Goal: Information Seeking & Learning: Learn about a topic

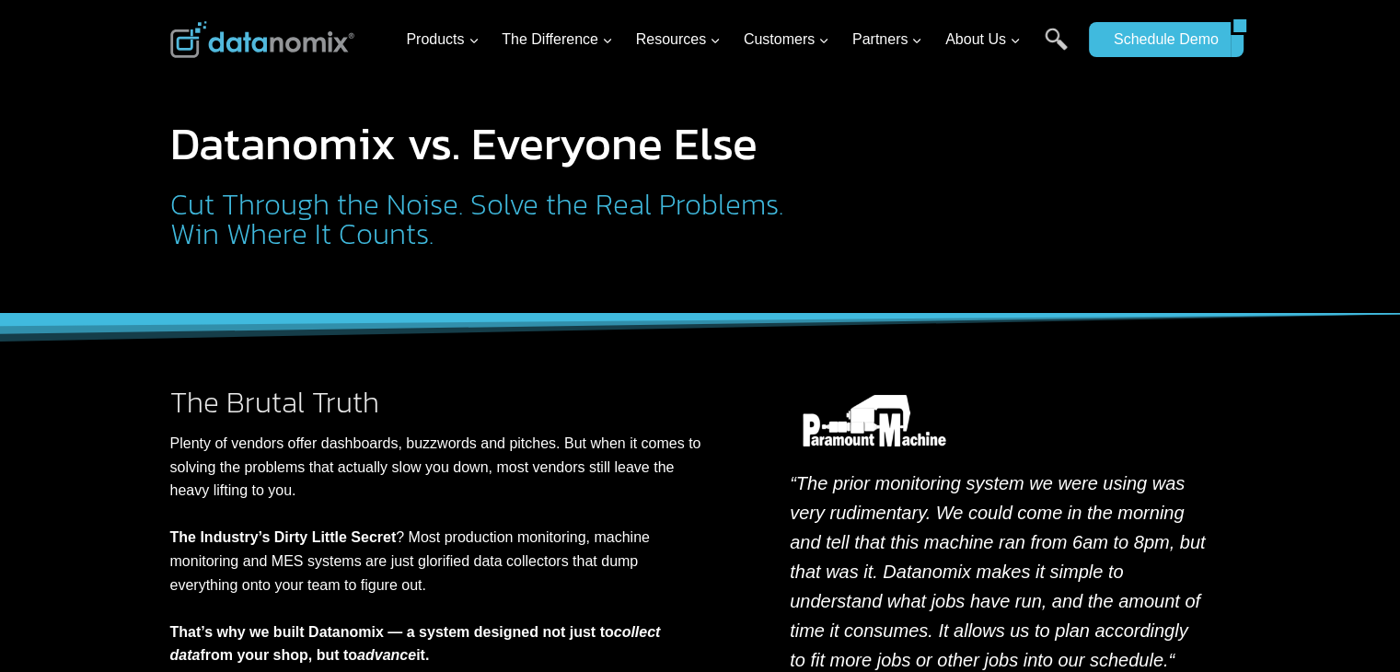
click at [296, 32] on img at bounding box center [262, 39] width 184 height 37
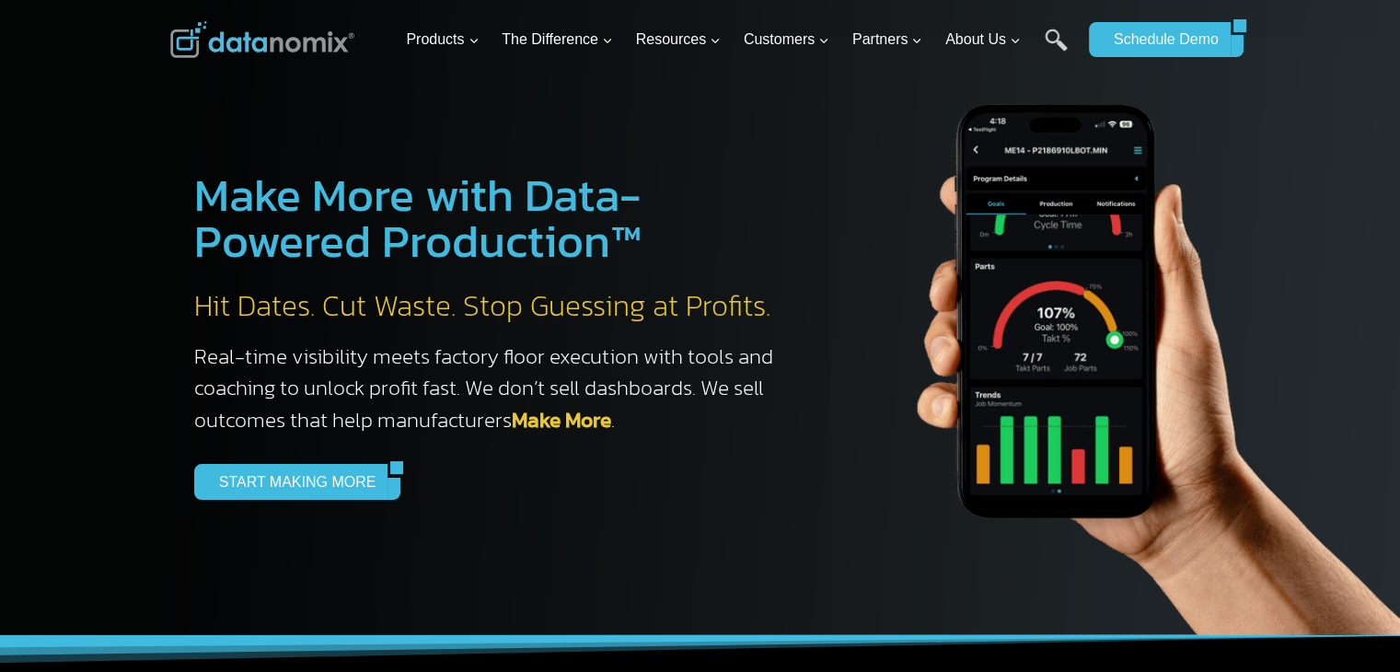
click at [905, 1] on div "Products Expand Data-Powered Production TM Production Monitoring G-Code Cloud +…" at bounding box center [739, 39] width 681 height 79
click at [431, 325] on h2 "Hit Dates. Cut Waste. Stop Guessing at Profits." at bounding box center [493, 306] width 598 height 39
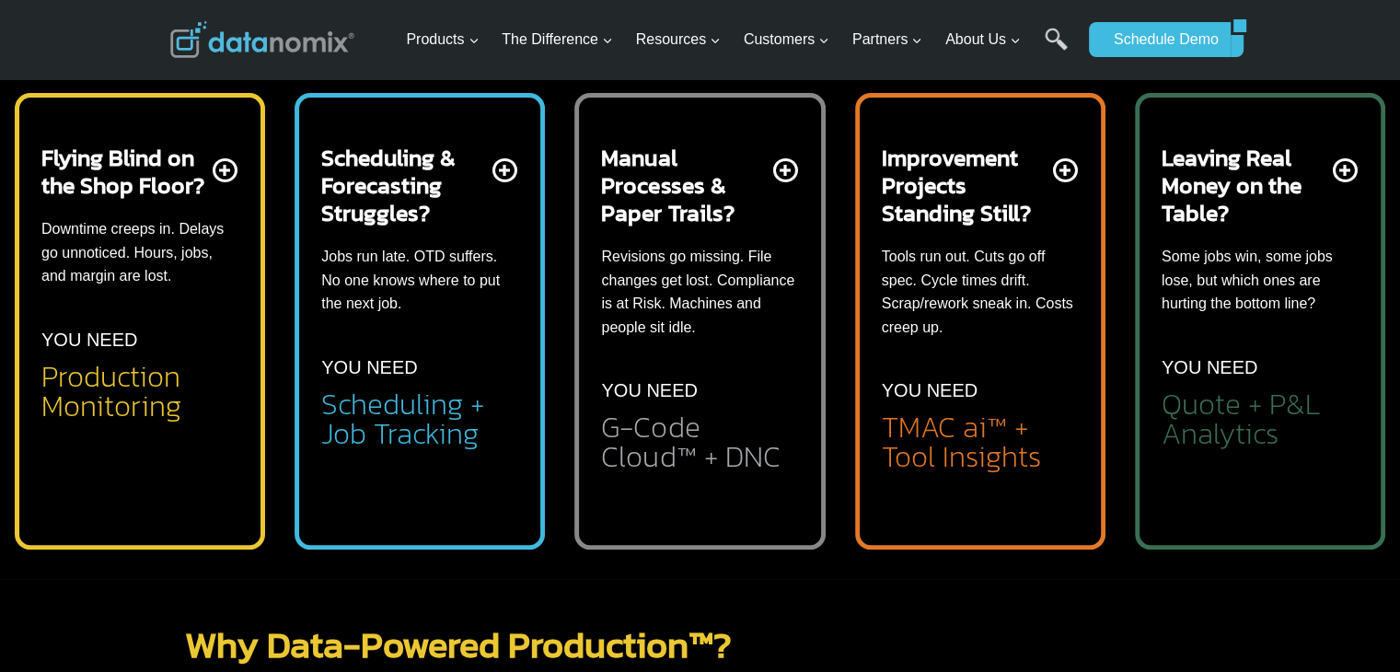
scroll to position [829, 0]
